Goal: Information Seeking & Learning: Learn about a topic

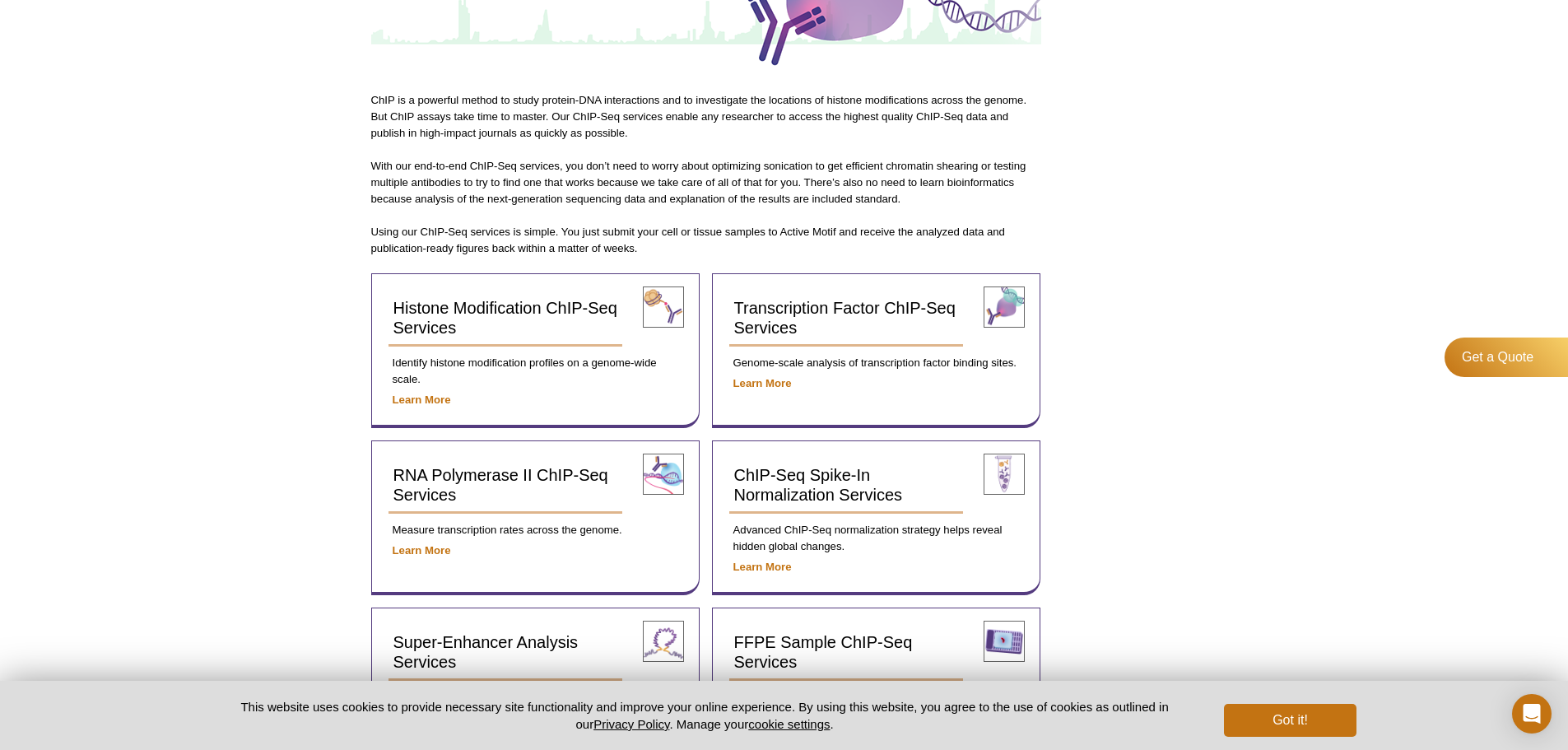
scroll to position [659, 0]
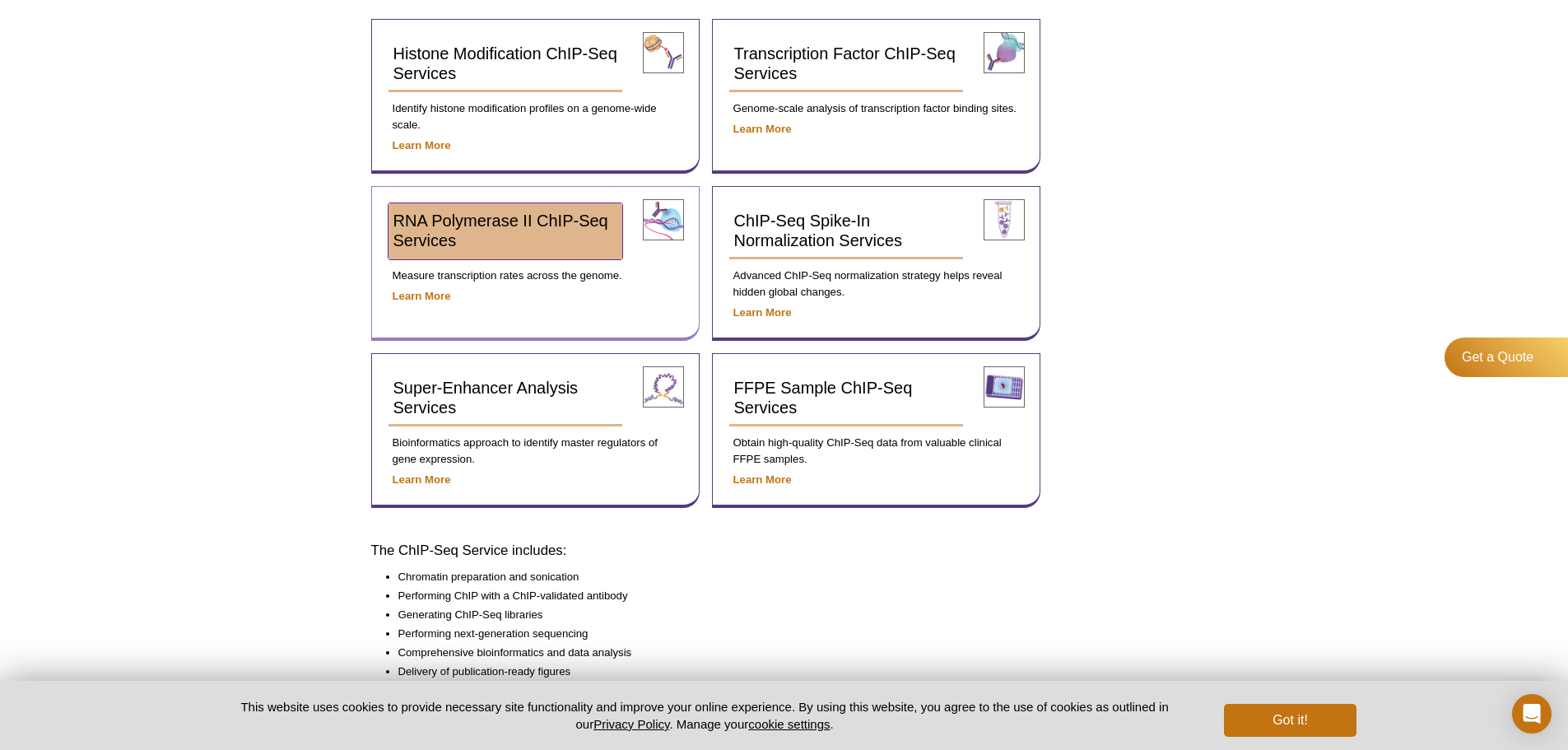
click at [481, 223] on span "RNA Polymerase II ChIP-Seq Services" at bounding box center [501, 230] width 215 height 38
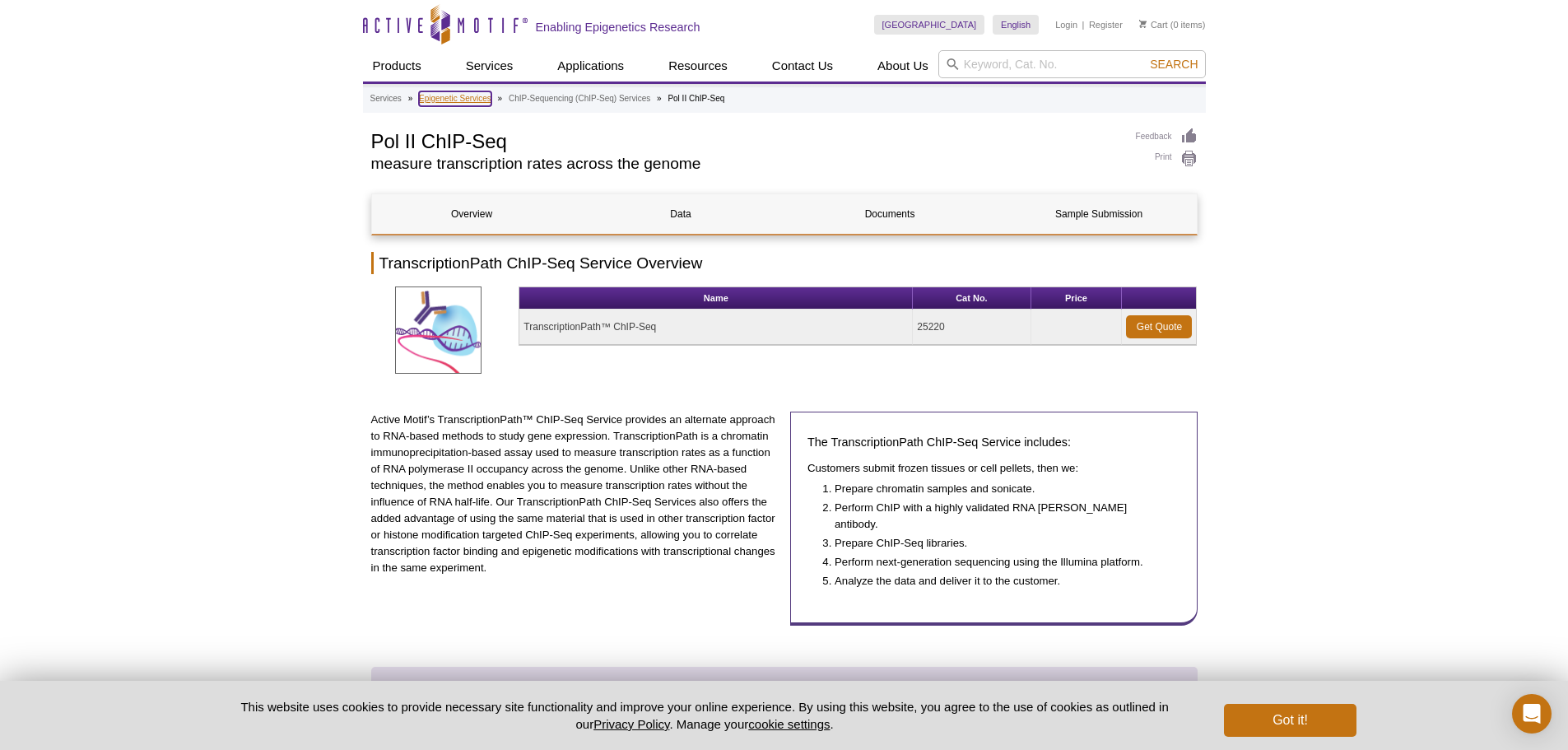
click at [449, 103] on link "Epigenetic Services" at bounding box center [455, 99] width 72 height 15
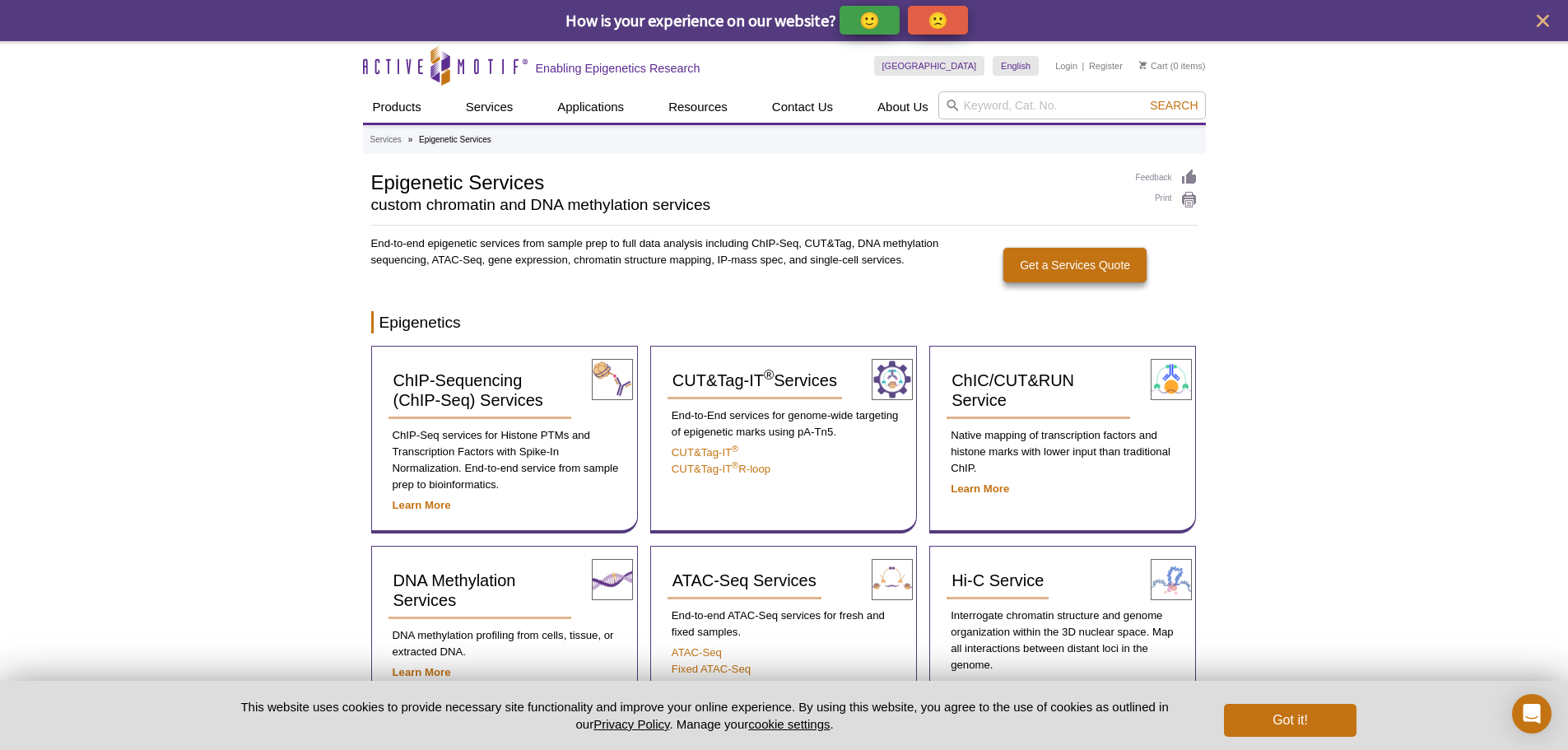
click at [885, 23] on div "🙂" at bounding box center [870, 20] width 60 height 29
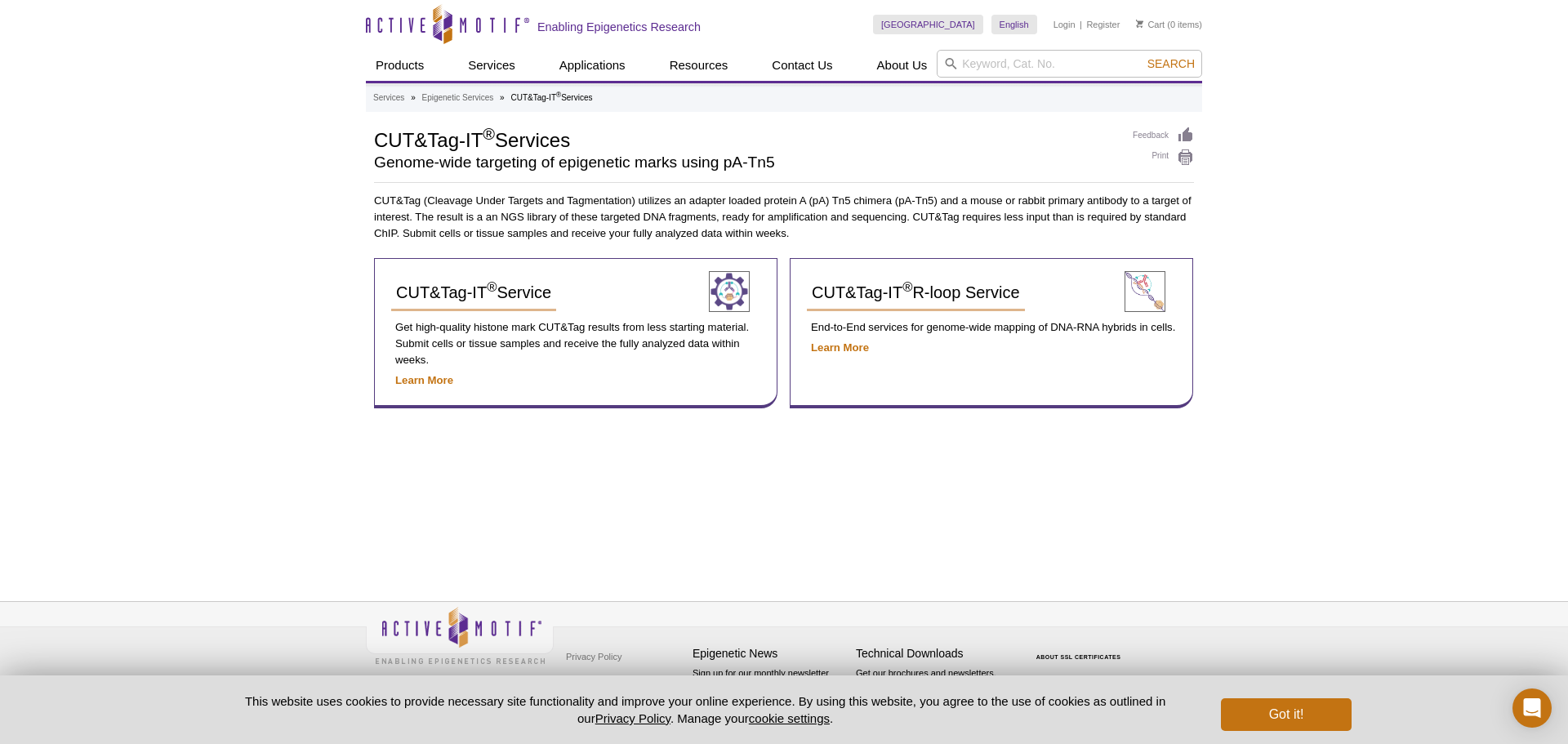
click at [884, 131] on h1 "CUT&Tag-IT ® Services" at bounding box center [745, 139] width 742 height 25
